Goal: Task Accomplishment & Management: Use online tool/utility

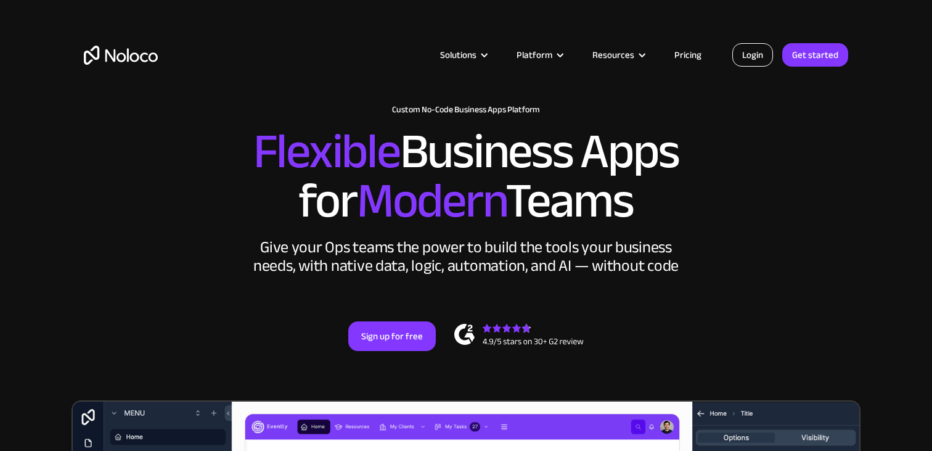
click at [753, 56] on link "Login" at bounding box center [752, 54] width 41 height 23
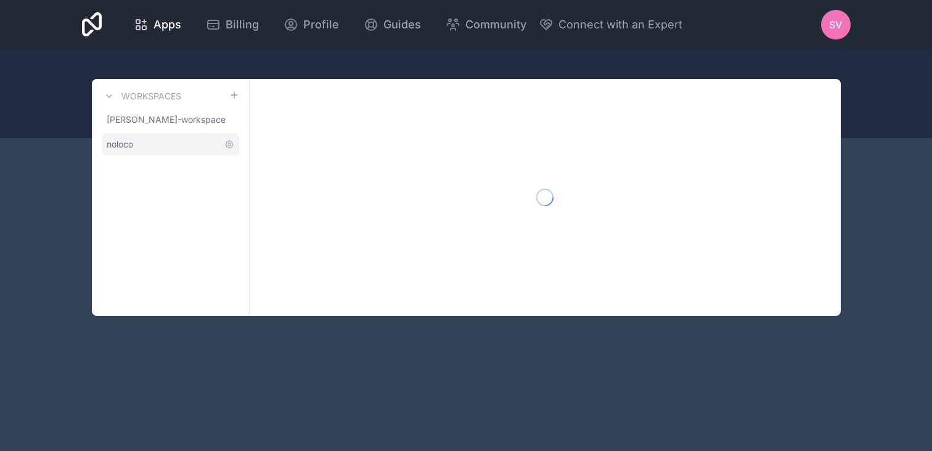
click at [128, 147] on span "noloco" at bounding box center [120, 144] width 27 height 12
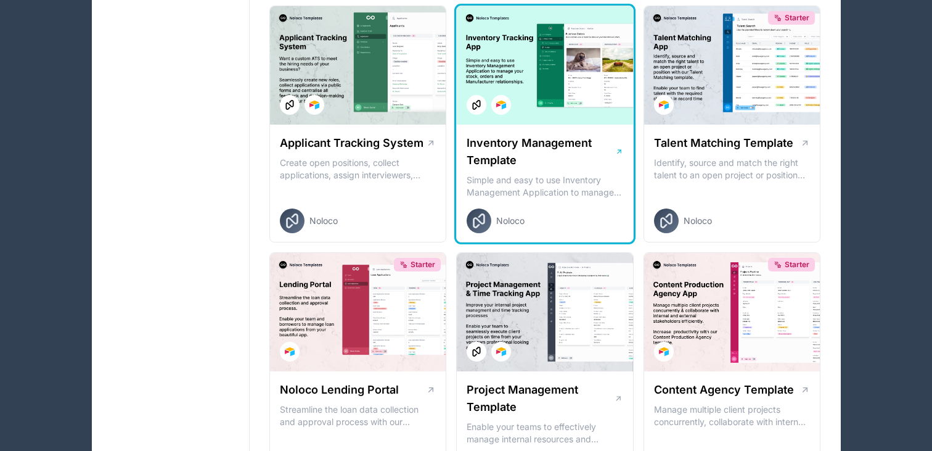
scroll to position [11631, 0]
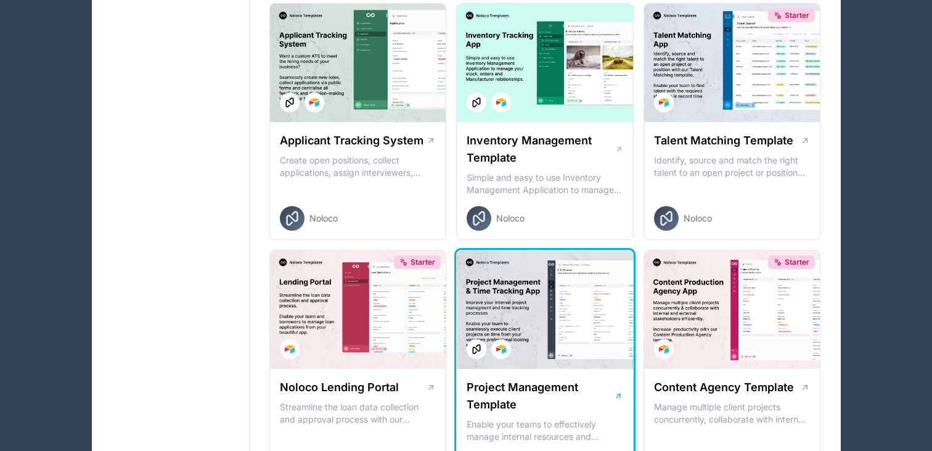
click at [545, 250] on div at bounding box center [545, 309] width 176 height 118
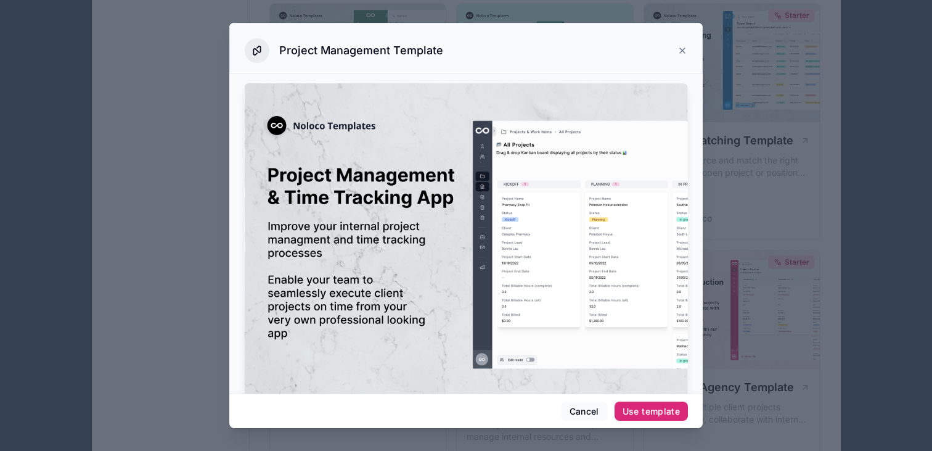
click at [658, 416] on div "Use template" at bounding box center [651, 411] width 57 height 11
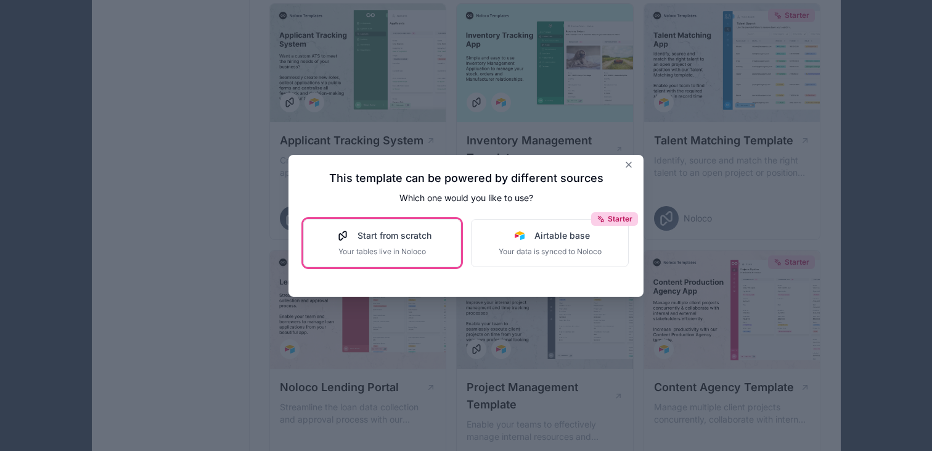
click at [424, 239] on span "Start from scratch" at bounding box center [395, 235] width 74 height 12
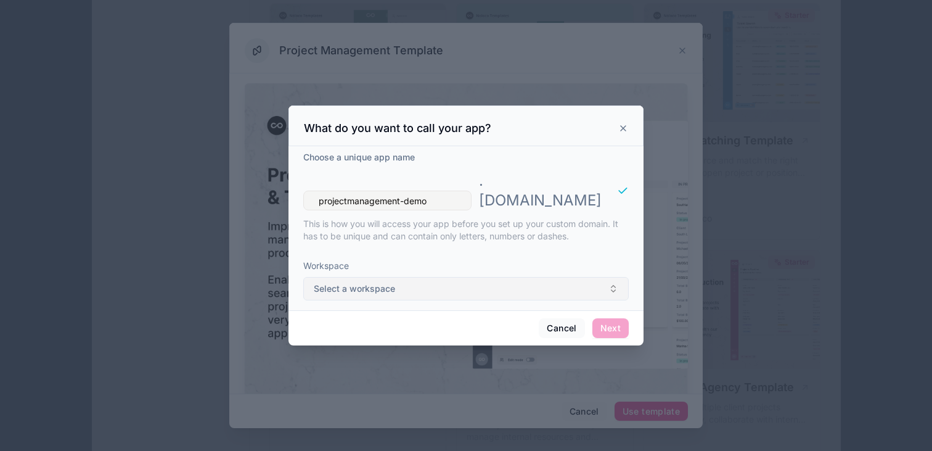
type input "projectmanagement-demo"
click at [476, 277] on button "Select a workspace" at bounding box center [466, 288] width 326 height 23
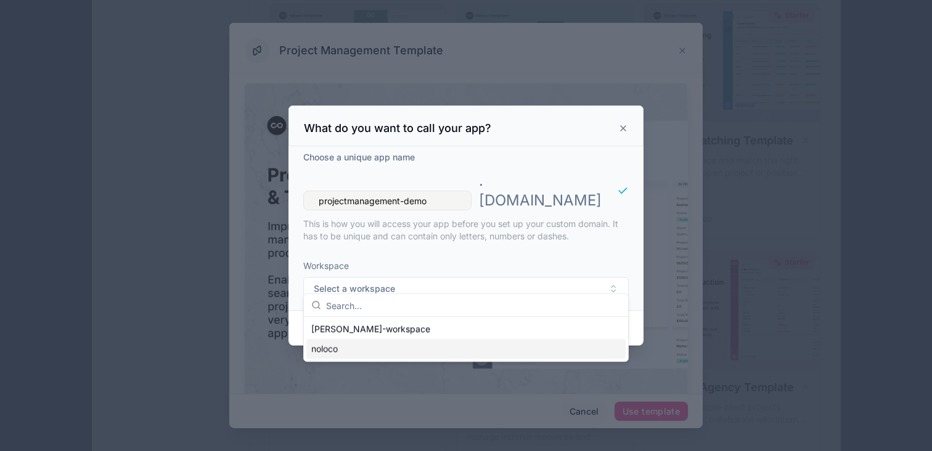
click at [415, 350] on div "noloco" at bounding box center [465, 349] width 319 height 20
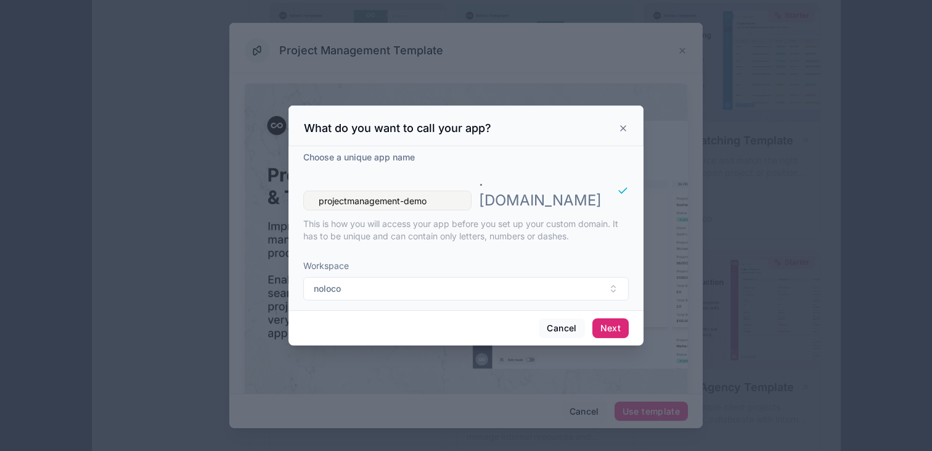
click at [612, 320] on button "Next" at bounding box center [610, 328] width 36 height 20
